Goal: Check status: Check status

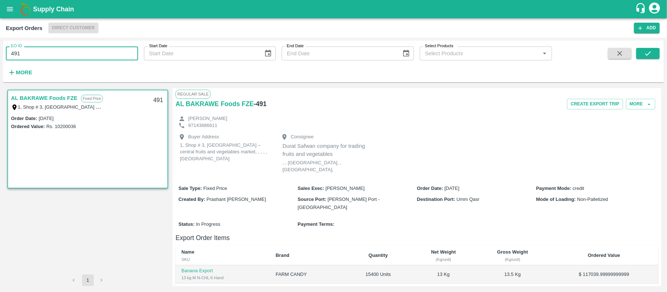
click at [7, 6] on icon "open drawer" at bounding box center [10, 9] width 8 height 8
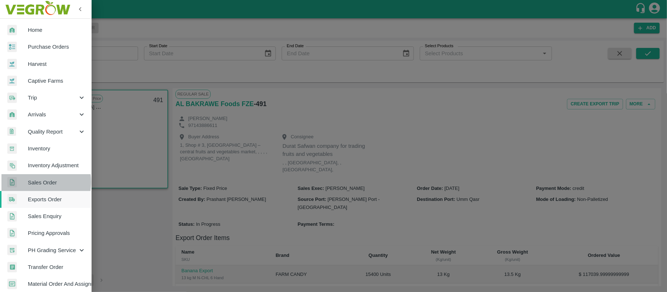
click at [38, 182] on span "Sales Order" at bounding box center [57, 183] width 58 height 8
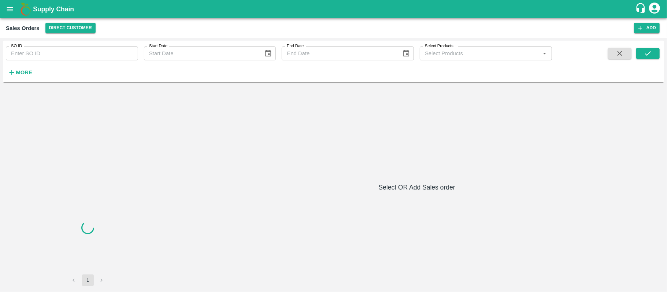
click at [52, 56] on input "SO ID" at bounding box center [72, 53] width 132 height 14
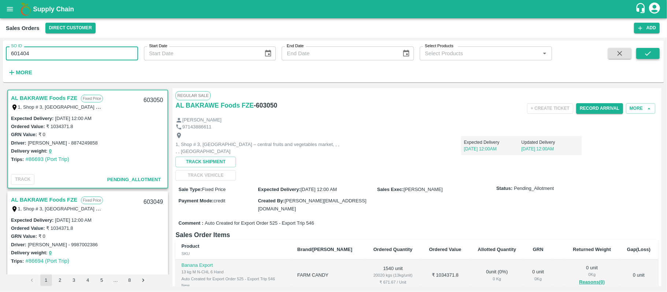
type input "601404"
click at [637, 54] on button "submit" at bounding box center [647, 53] width 23 height 11
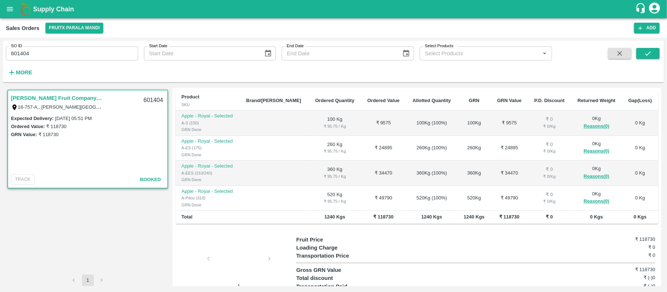
scroll to position [146, 0]
click at [241, 240] on div at bounding box center [238, 259] width 55 height 39
